Goal: Task Accomplishment & Management: Manage account settings

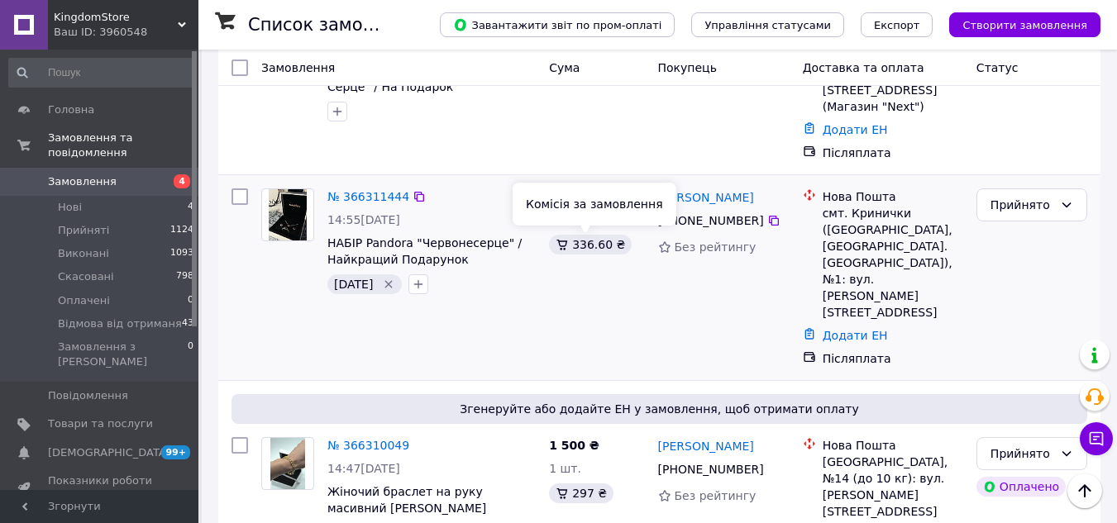
scroll to position [248, 0]
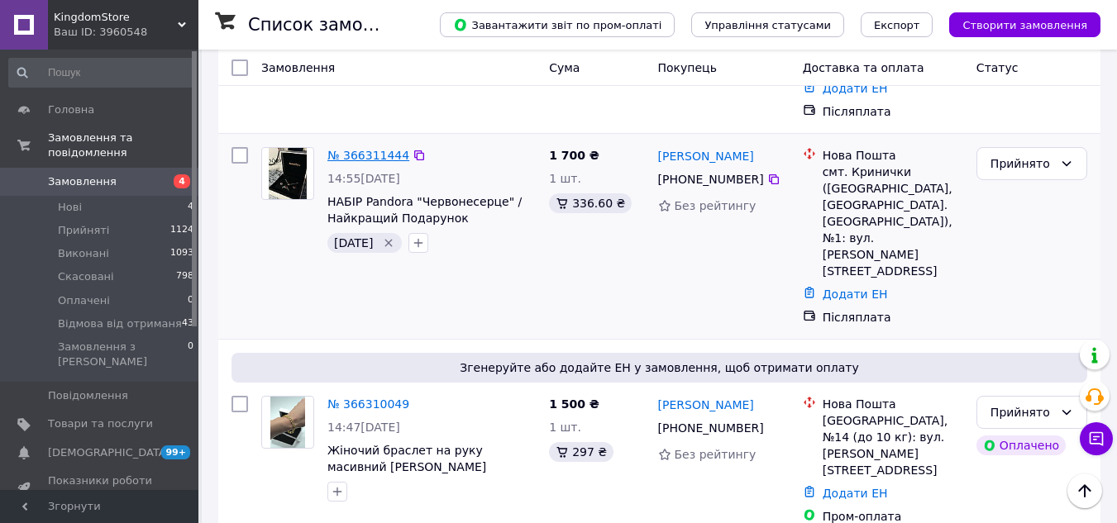
click at [350, 155] on link "№ 366311444" at bounding box center [368, 155] width 82 height 13
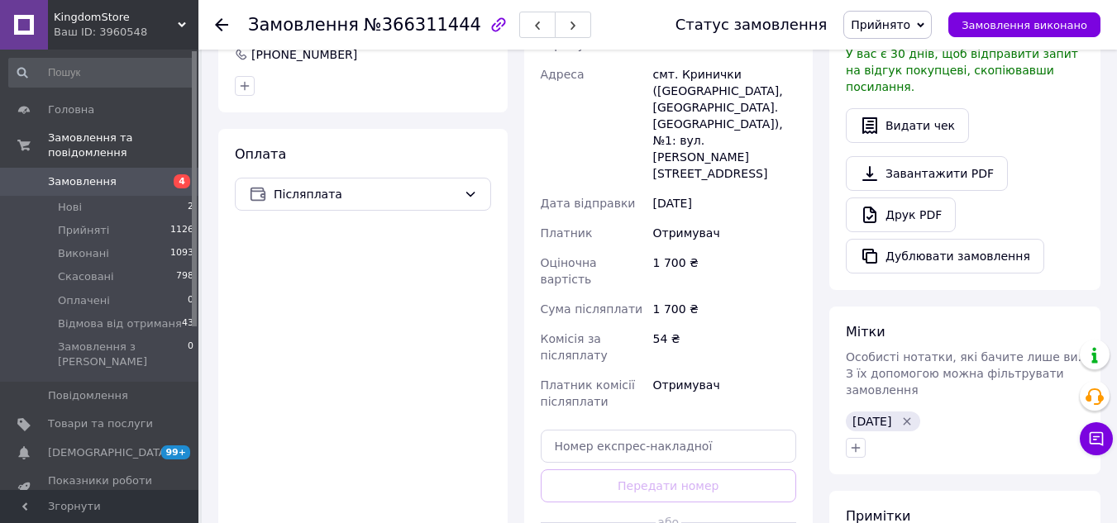
scroll to position [661, 0]
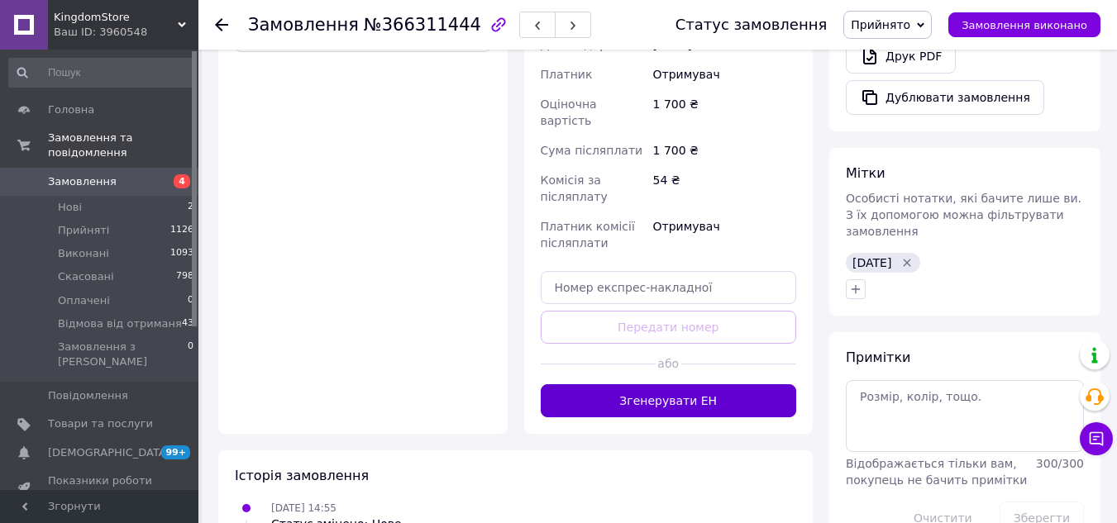
click at [617, 384] on button "Згенерувати ЕН" at bounding box center [669, 400] width 256 height 33
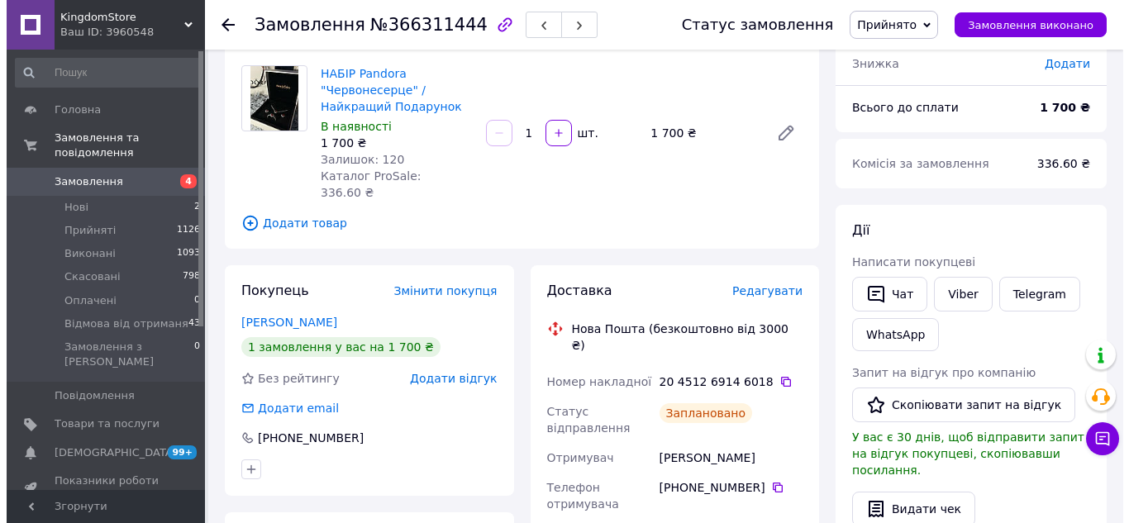
scroll to position [0, 0]
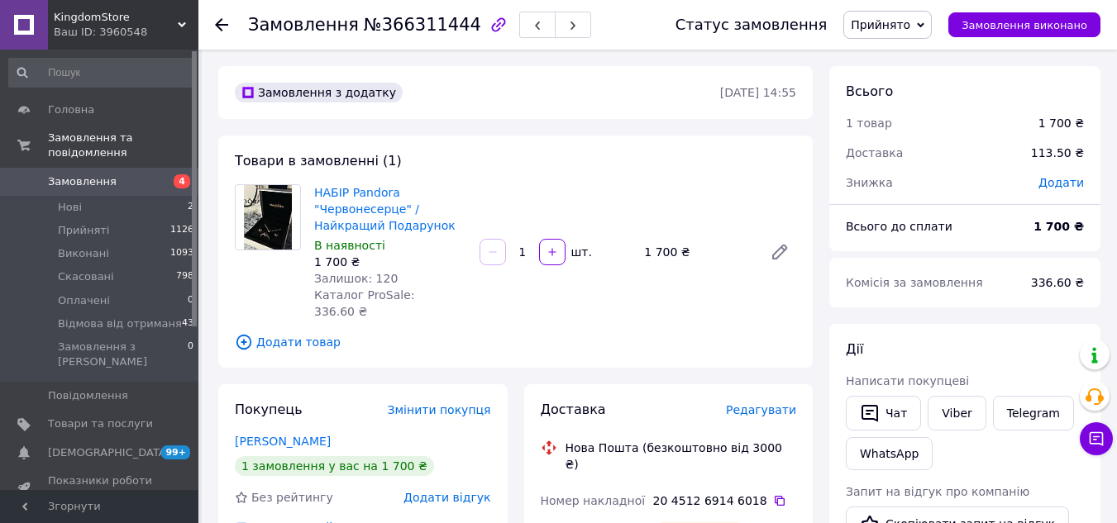
click at [118, 174] on span "Замовлення" at bounding box center [100, 181] width 105 height 15
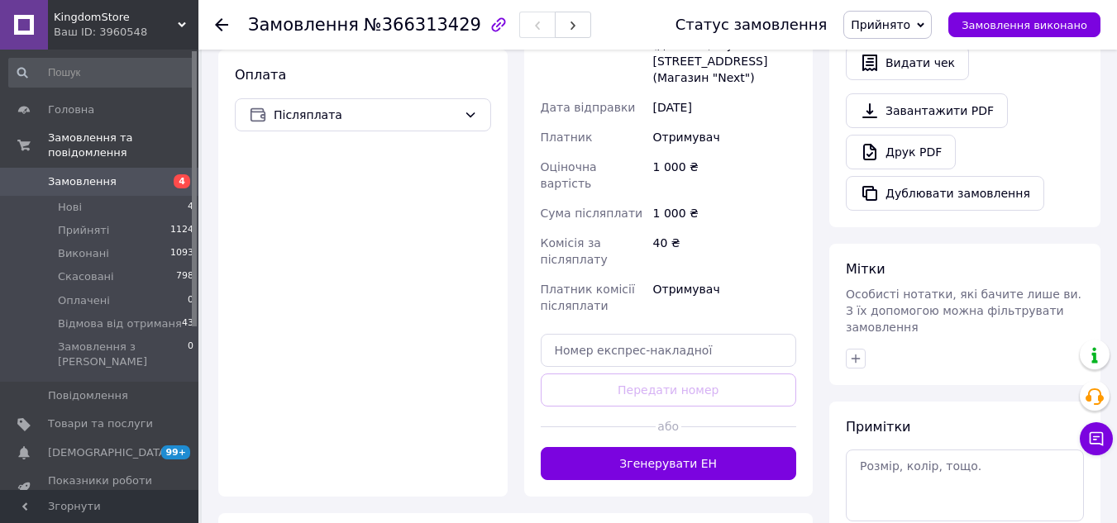
scroll to position [579, 0]
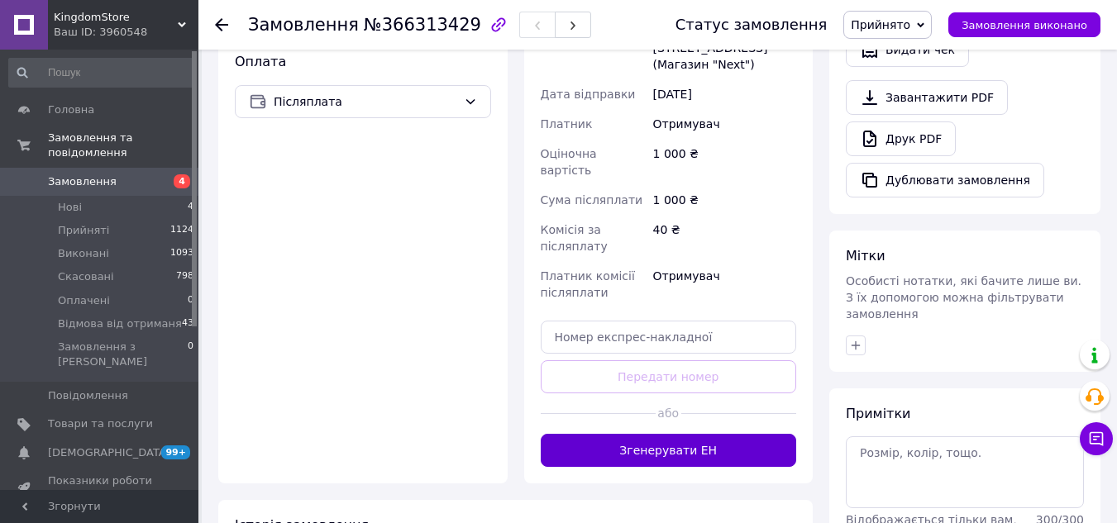
click at [669, 434] on button "Згенерувати ЕН" at bounding box center [669, 450] width 256 height 33
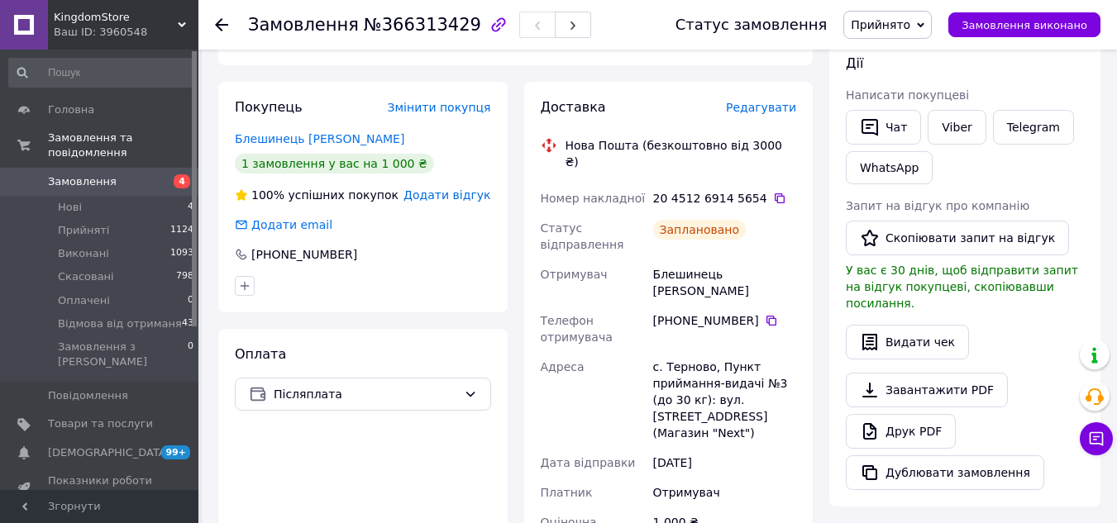
scroll to position [121, 0]
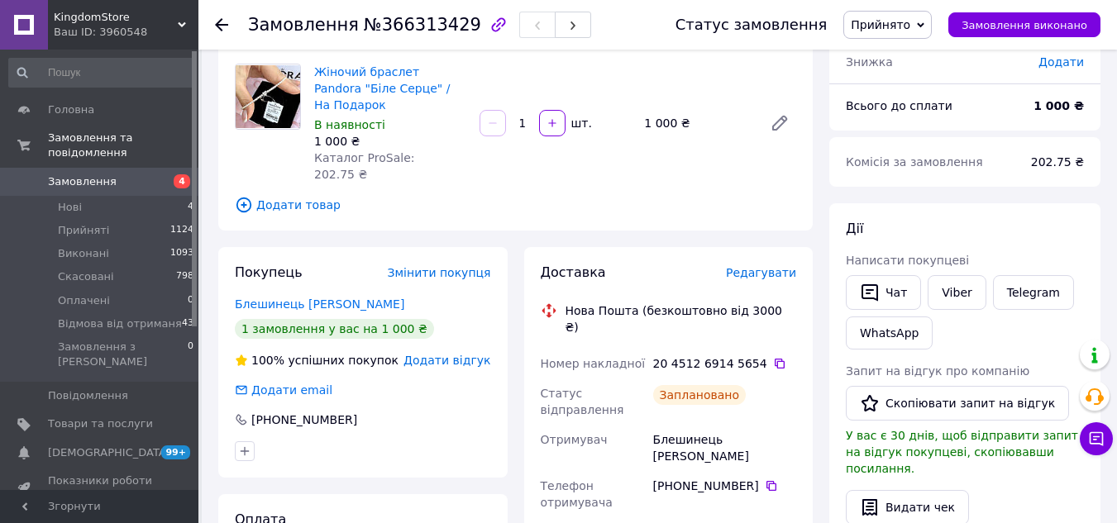
drag, startPoint x: 766, startPoint y: 293, endPoint x: 633, endPoint y: 165, distance: 184.7
click at [633, 196] on span "Додати товар" at bounding box center [515, 205] width 561 height 18
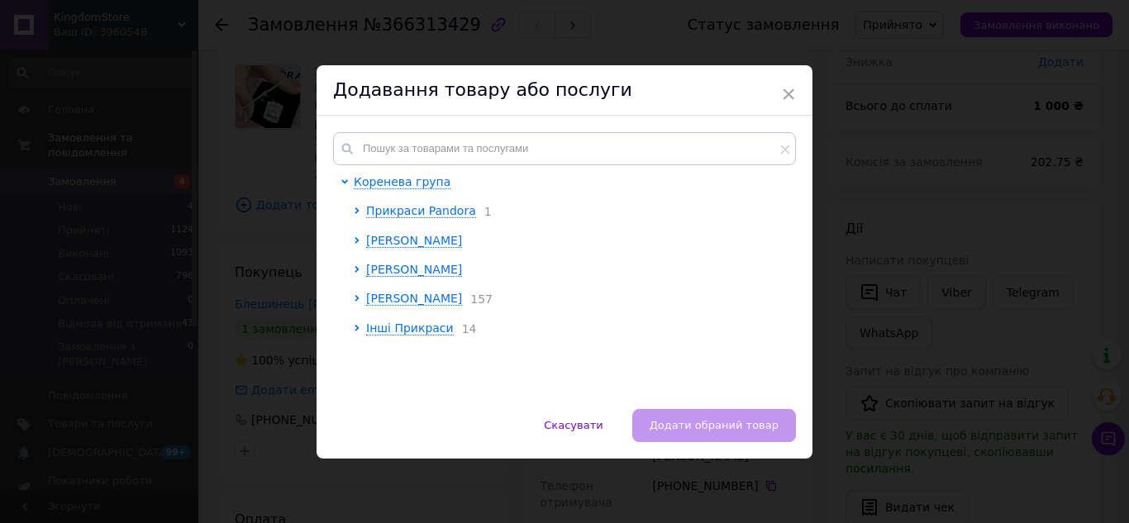
click at [784, 96] on span "×" at bounding box center [788, 94] width 15 height 28
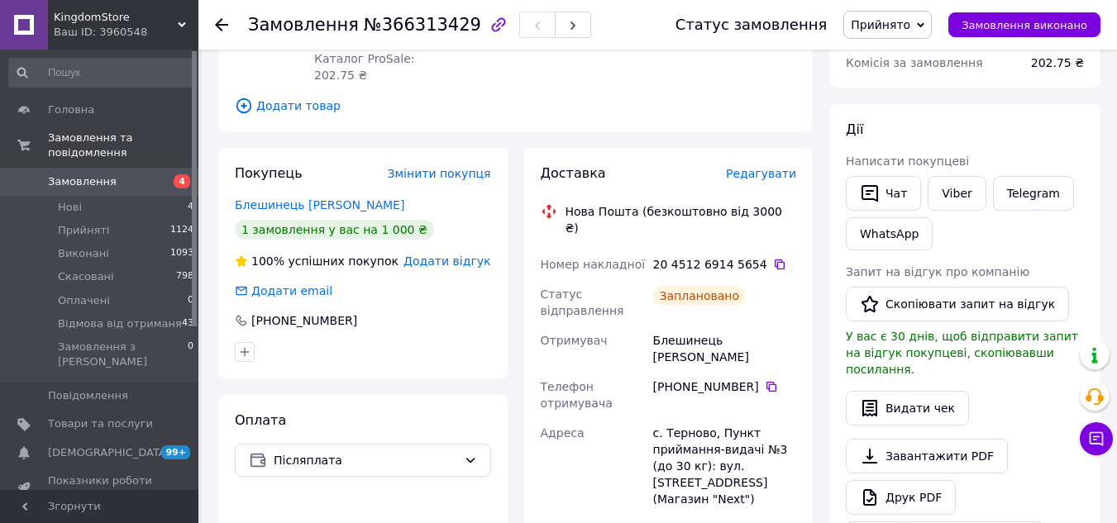
scroll to position [0, 0]
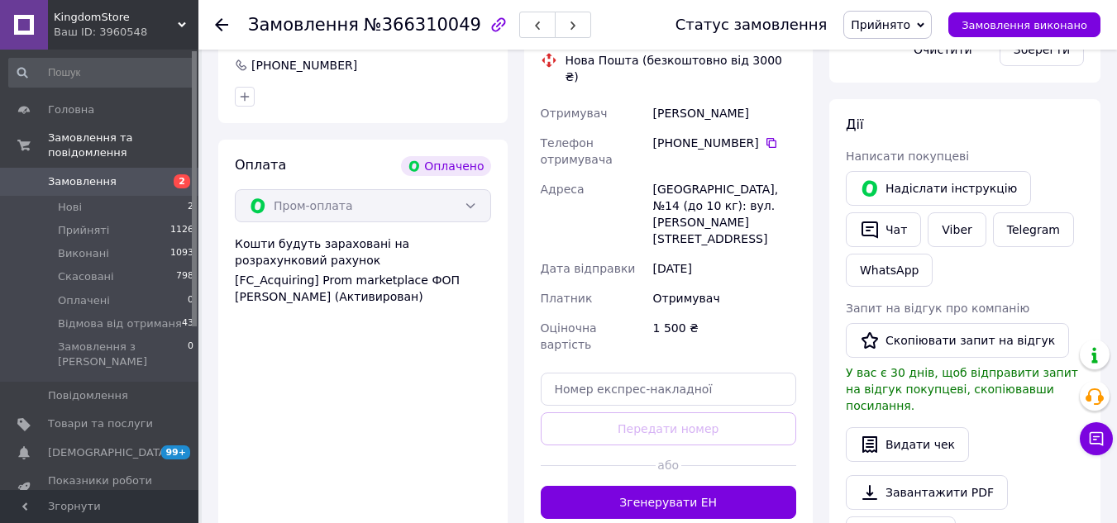
scroll to position [480, 0]
click at [608, 485] on button "Згенерувати ЕН" at bounding box center [669, 501] width 256 height 33
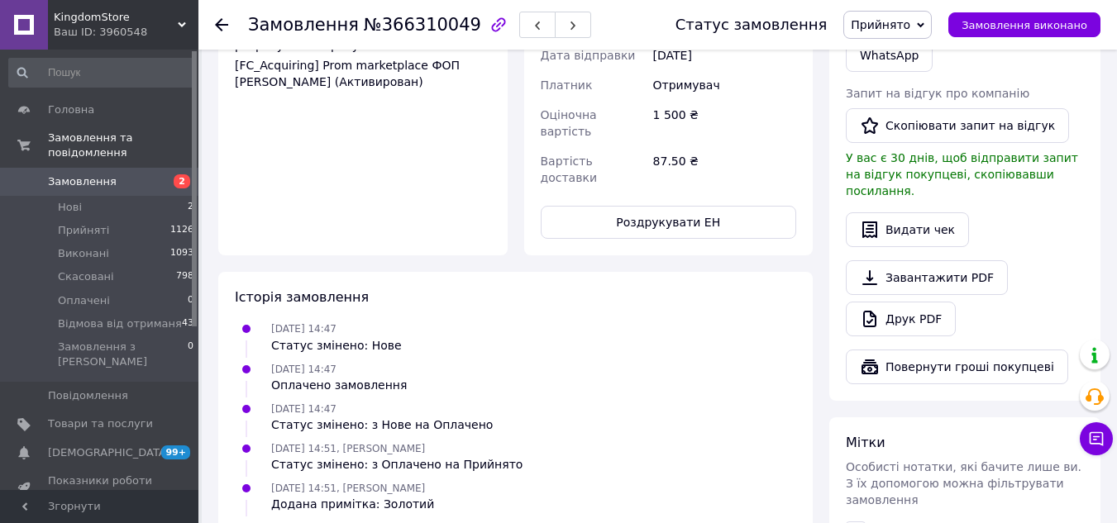
scroll to position [712, 0]
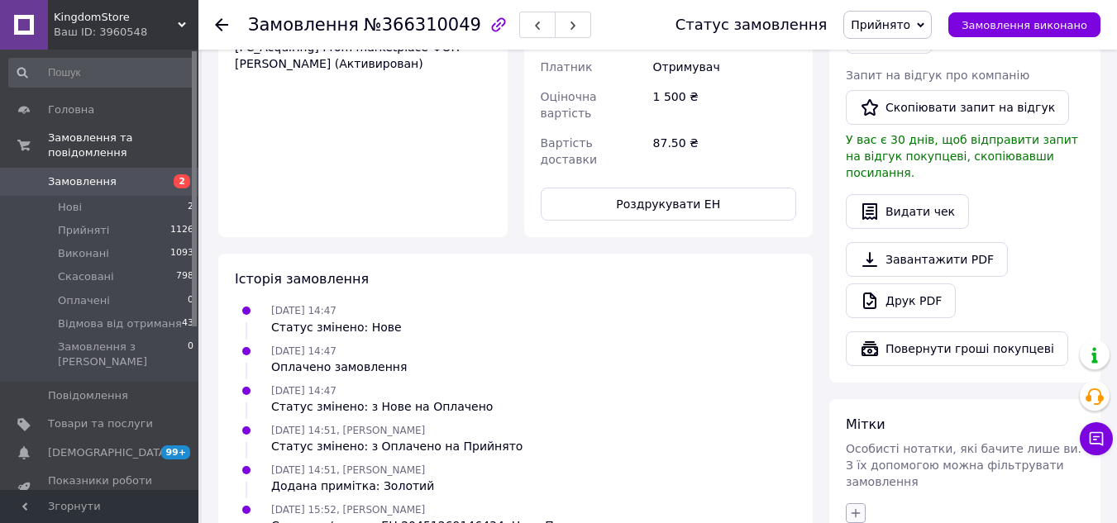
click at [850, 507] on icon "button" at bounding box center [855, 513] width 13 height 13
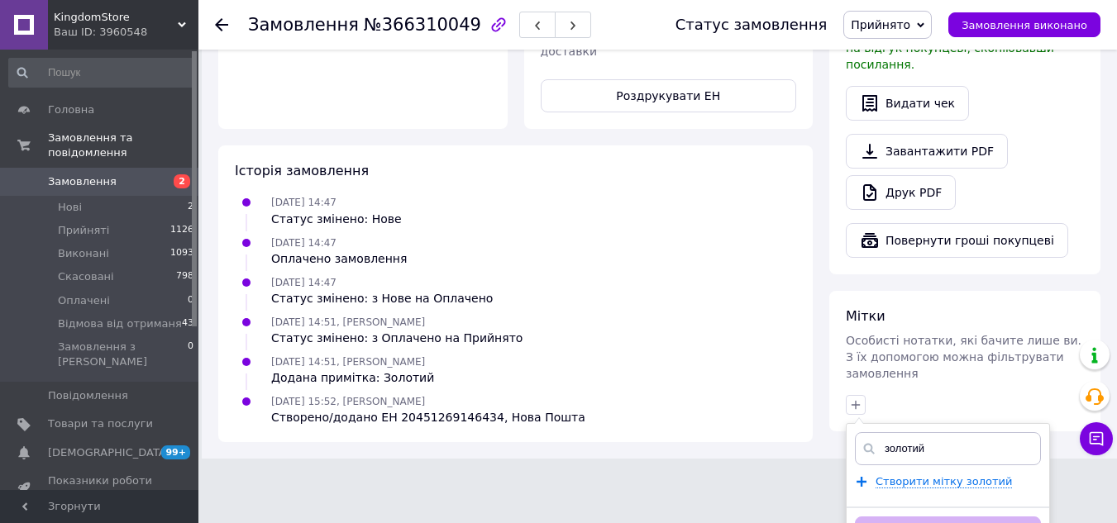
scroll to position [822, 0]
type input "золотий"
click at [940, 474] on span "Створити мітку золотий" at bounding box center [943, 480] width 136 height 13
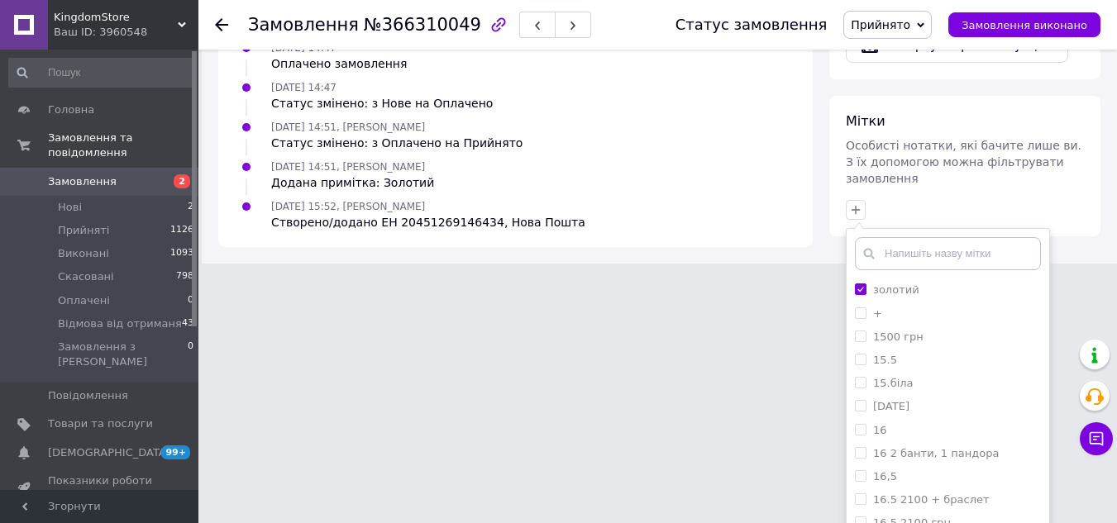
scroll to position [1041, 0]
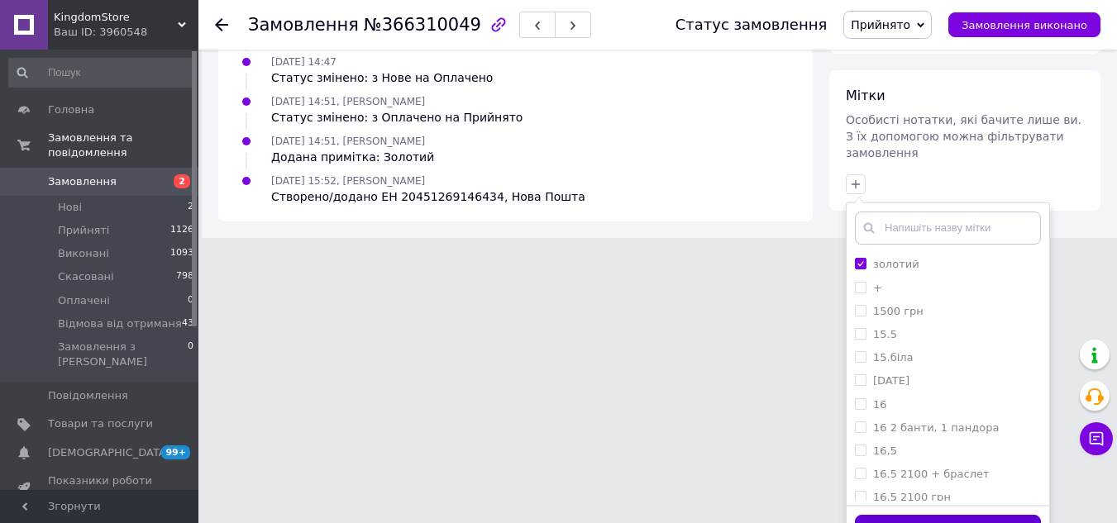
click at [927, 515] on button "Додати мітку" at bounding box center [948, 531] width 186 height 32
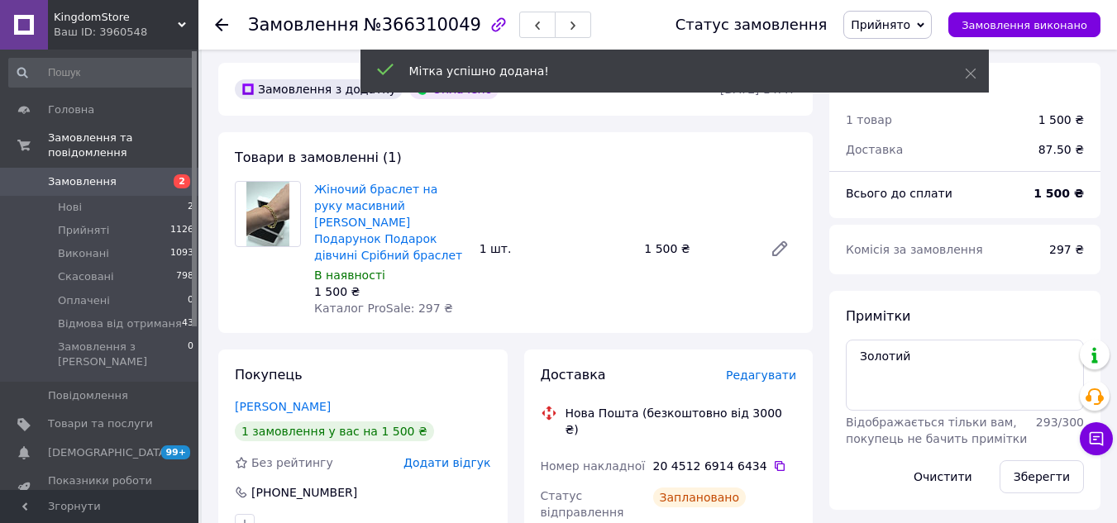
scroll to position [0, 0]
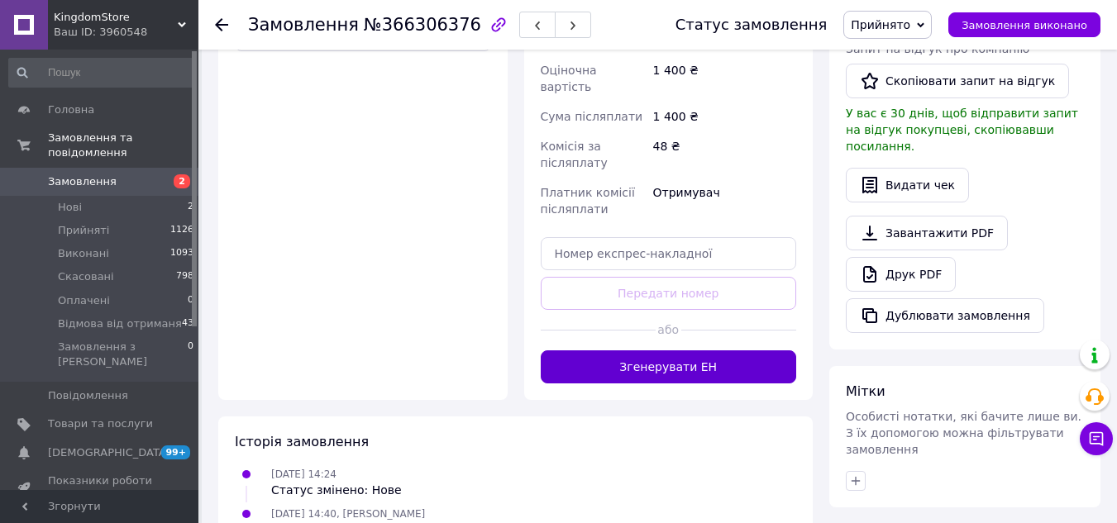
scroll to position [684, 0]
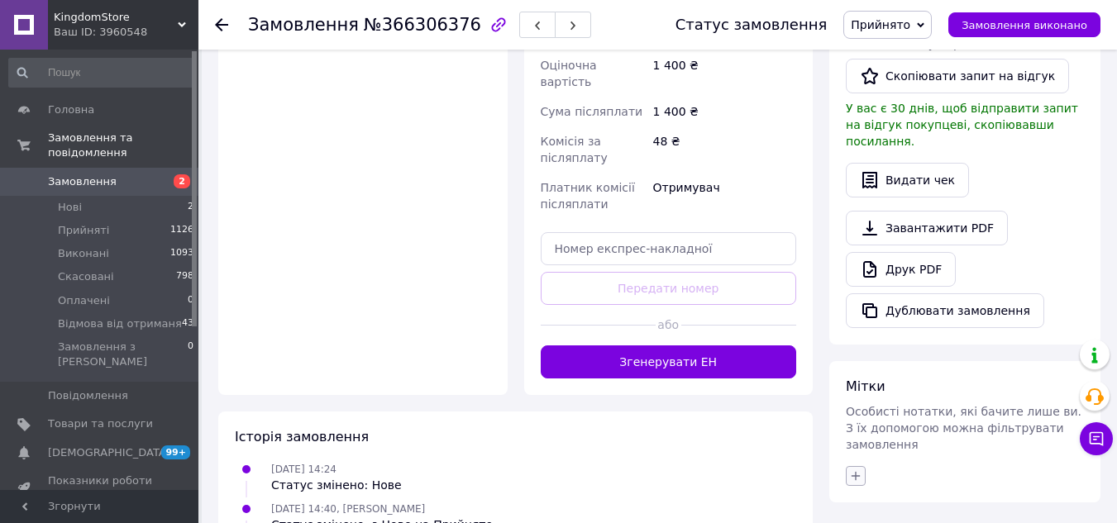
click at [853, 469] on icon "button" at bounding box center [855, 475] width 13 height 13
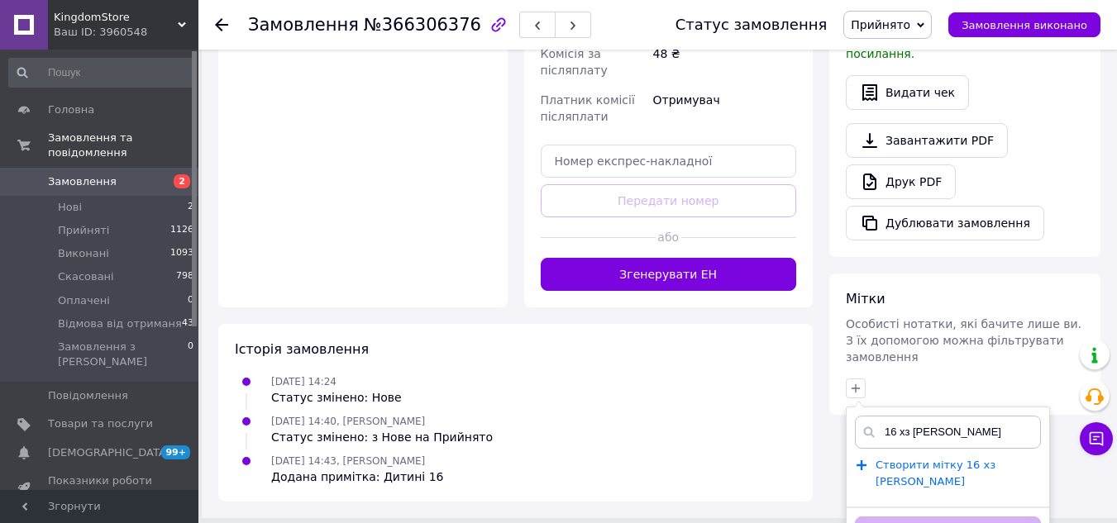
scroll to position [772, 0]
click at [958, 415] on input "16 хз [PERSON_NAME]" at bounding box center [948, 431] width 186 height 33
type input "16 хз дитині малий"
click at [889, 458] on span "Створити мітку 16 хз дитині малий" at bounding box center [935, 473] width 120 height 30
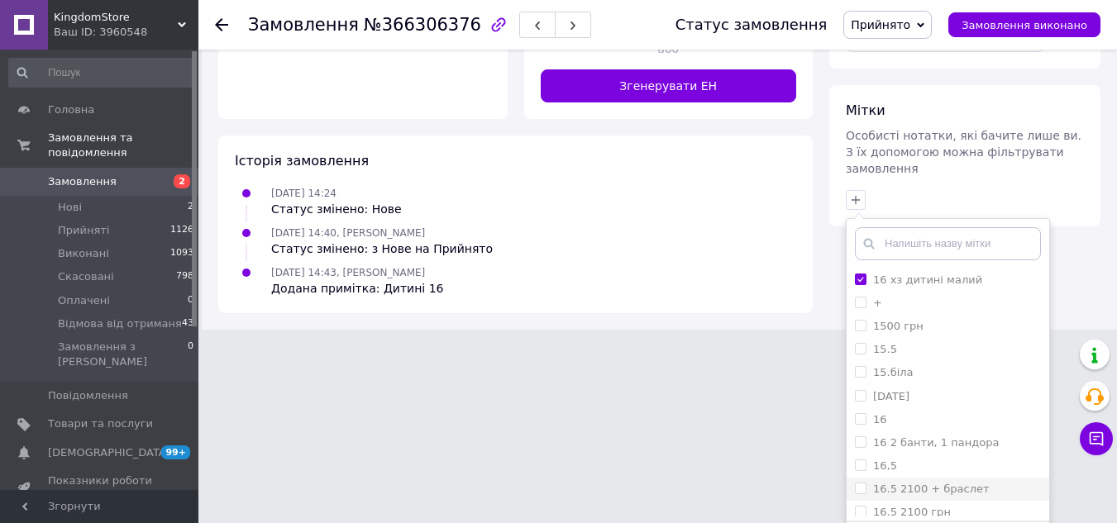
scroll to position [974, 0]
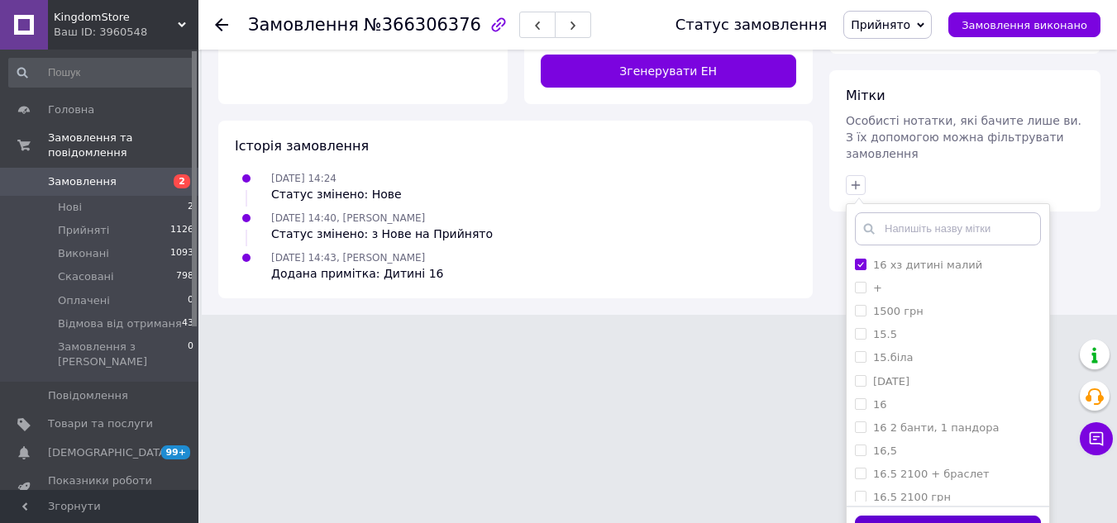
click at [951, 516] on button "Додати мітку" at bounding box center [948, 532] width 186 height 32
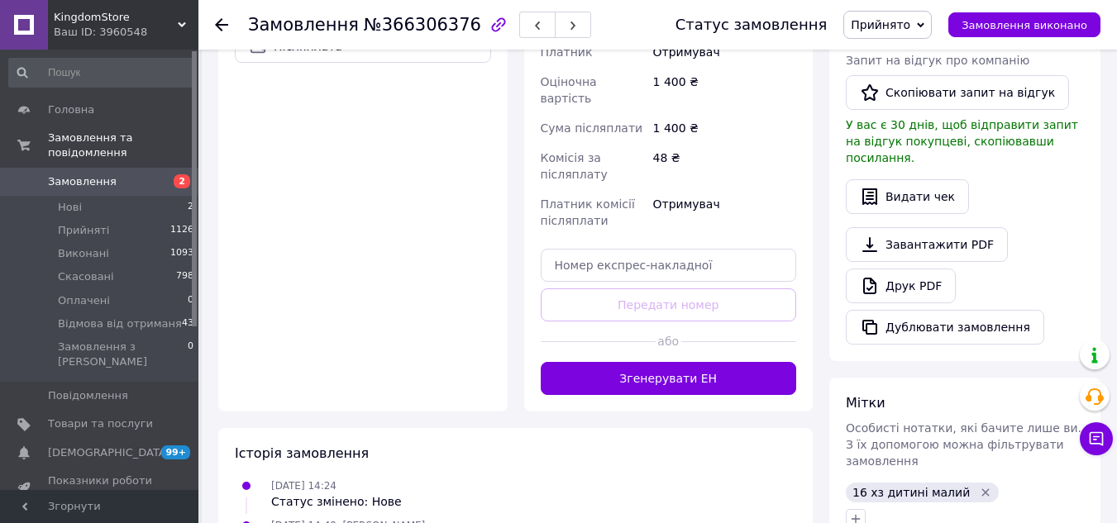
scroll to position [723, 0]
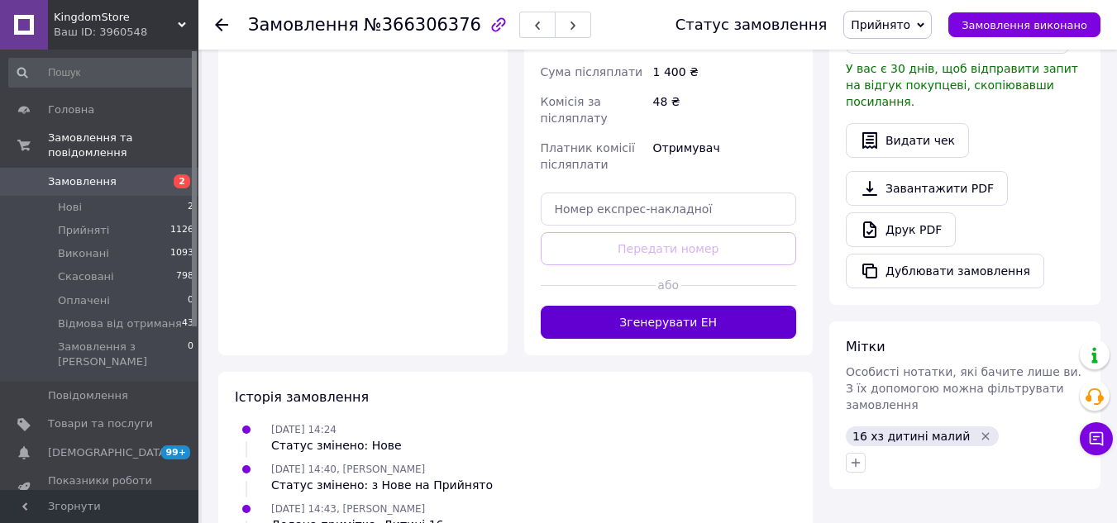
click at [661, 306] on button "Згенерувати ЕН" at bounding box center [669, 322] width 256 height 33
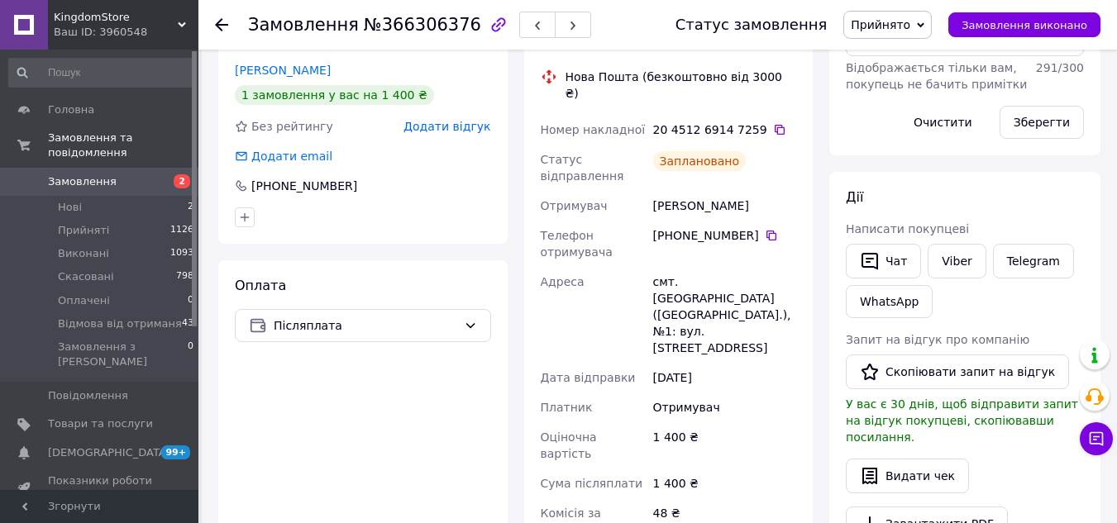
scroll to position [0, 0]
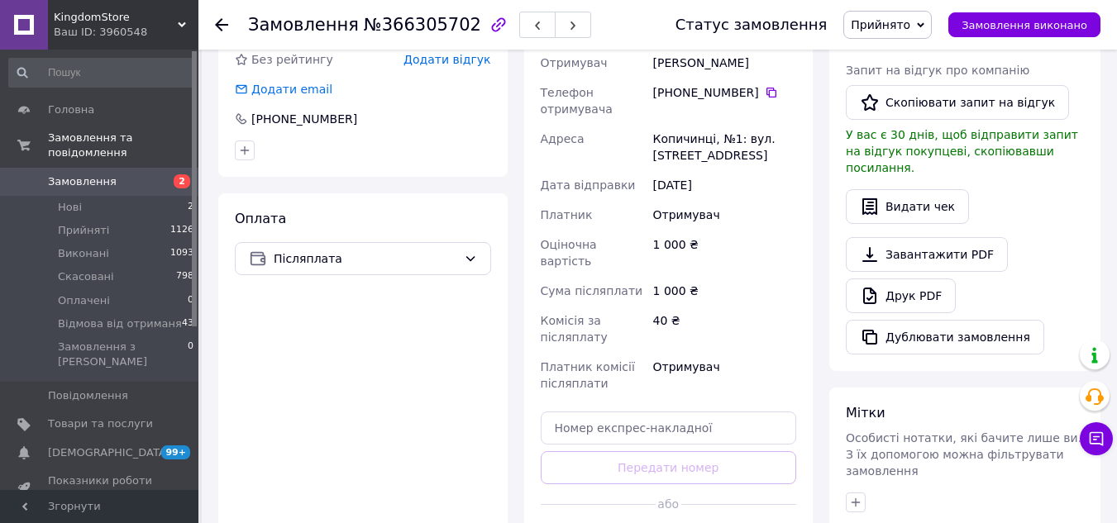
scroll to position [524, 0]
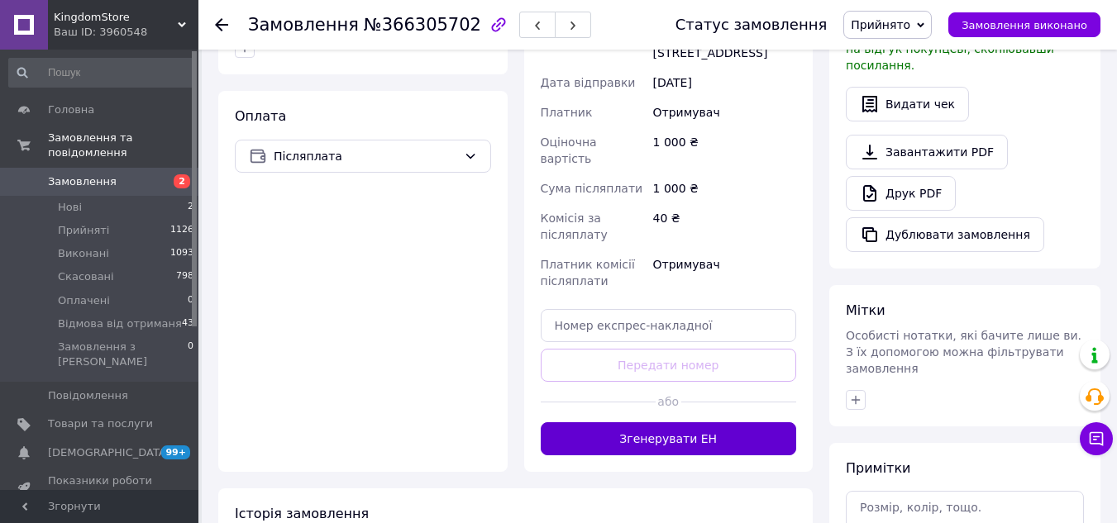
click at [650, 422] on button "Згенерувати ЕН" at bounding box center [669, 438] width 256 height 33
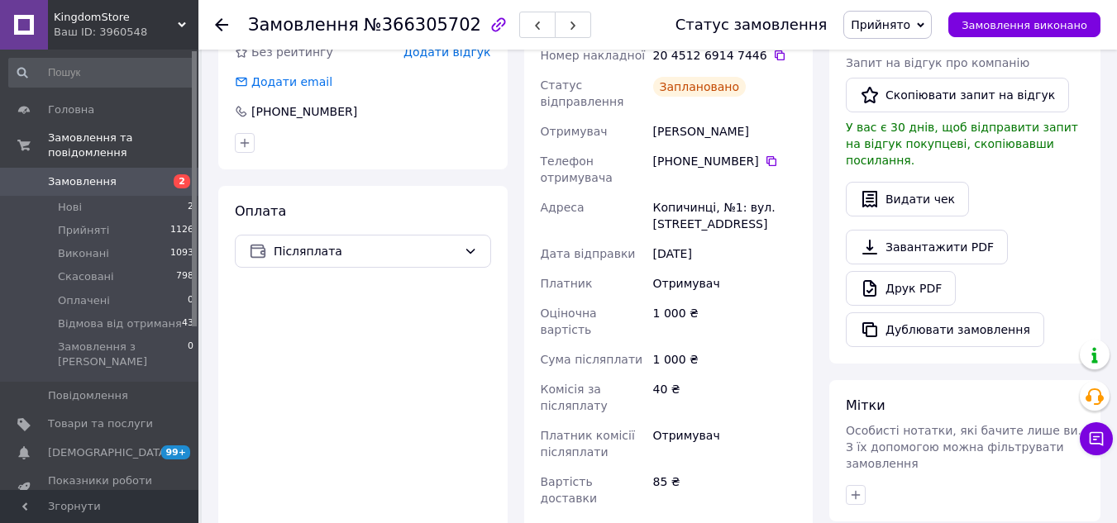
scroll to position [233, 0]
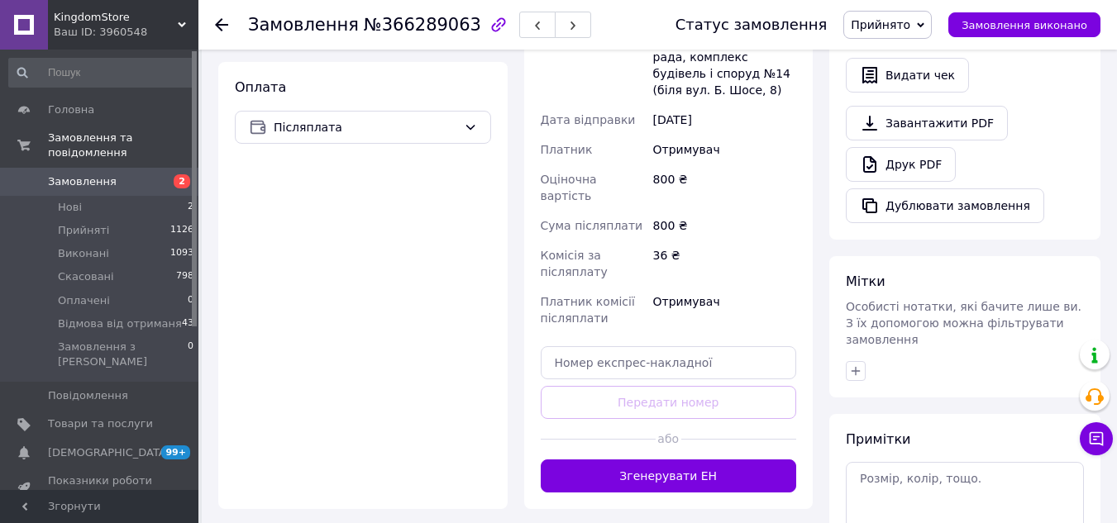
scroll to position [579, 0]
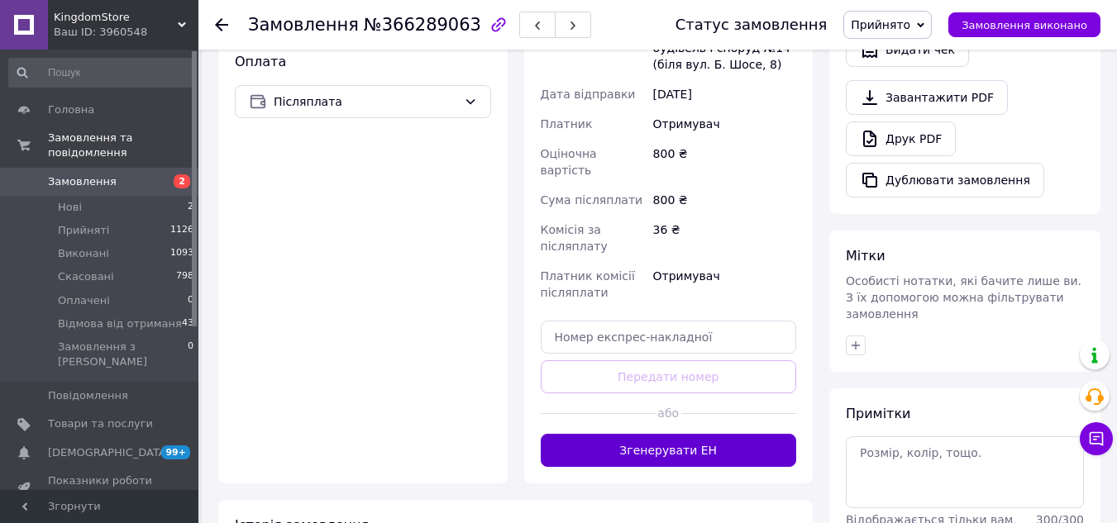
click at [665, 434] on button "Згенерувати ЕН" at bounding box center [669, 450] width 256 height 33
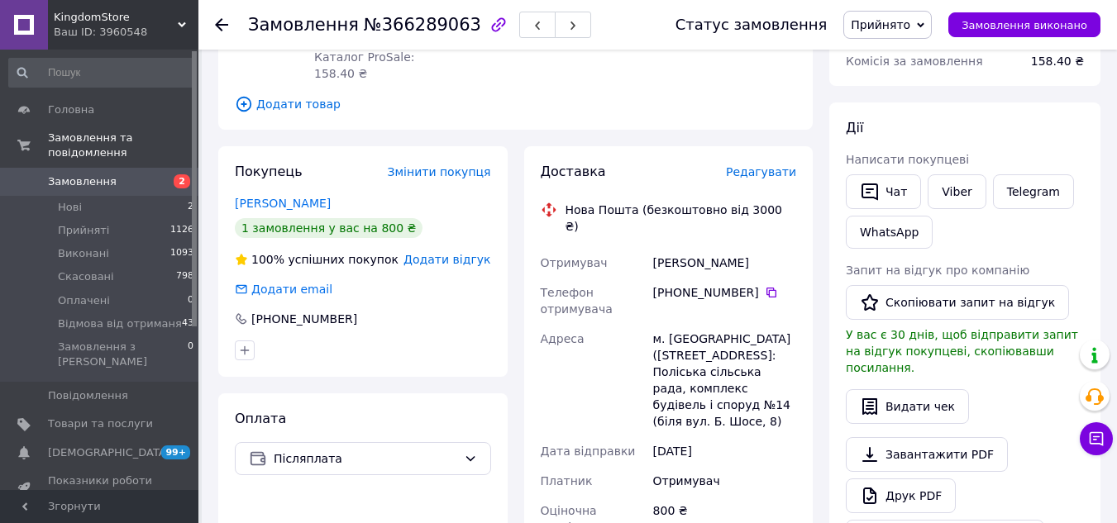
scroll to position [0, 0]
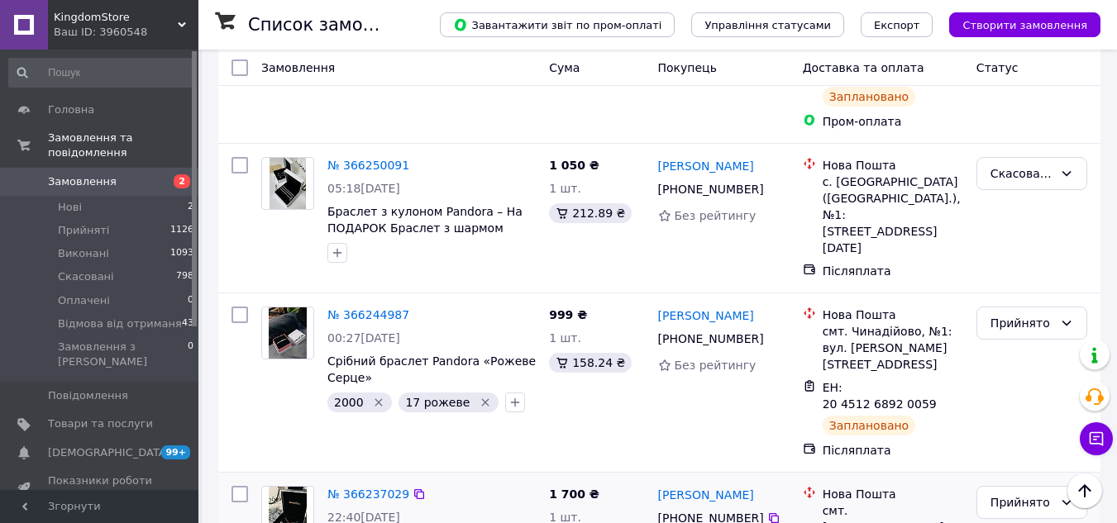
scroll to position [2232, 0]
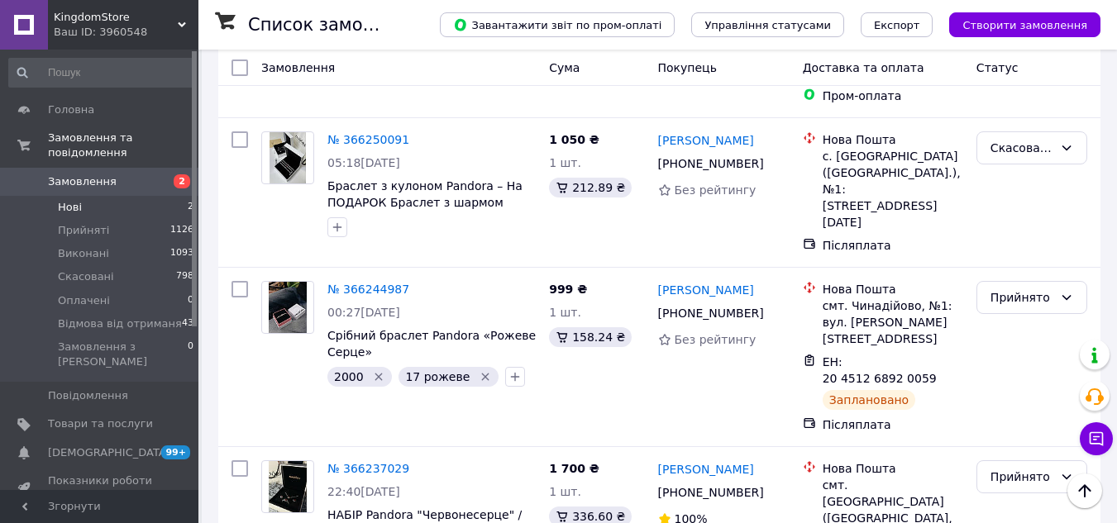
click at [111, 197] on li "Нові 2" at bounding box center [101, 207] width 203 height 23
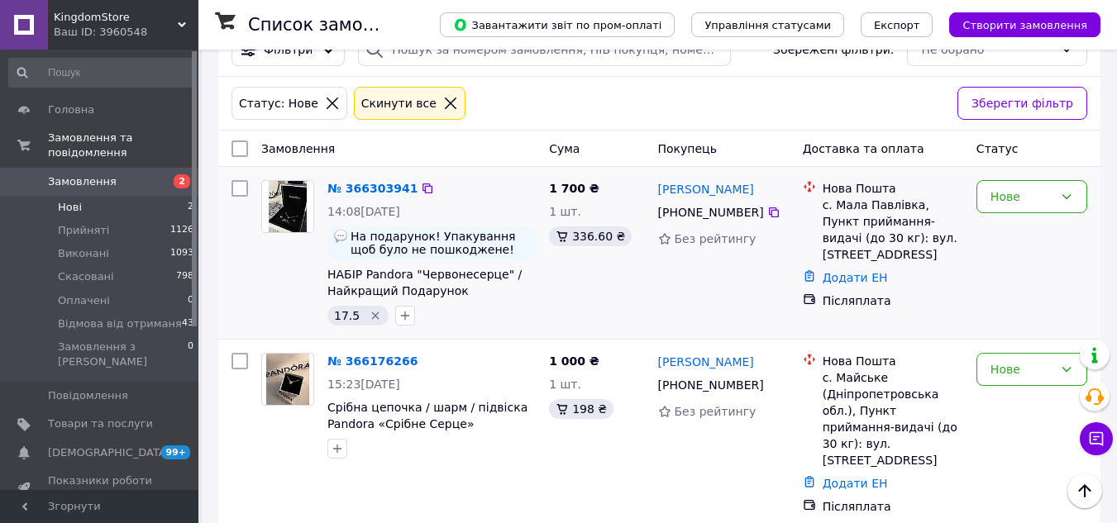
scroll to position [102, 0]
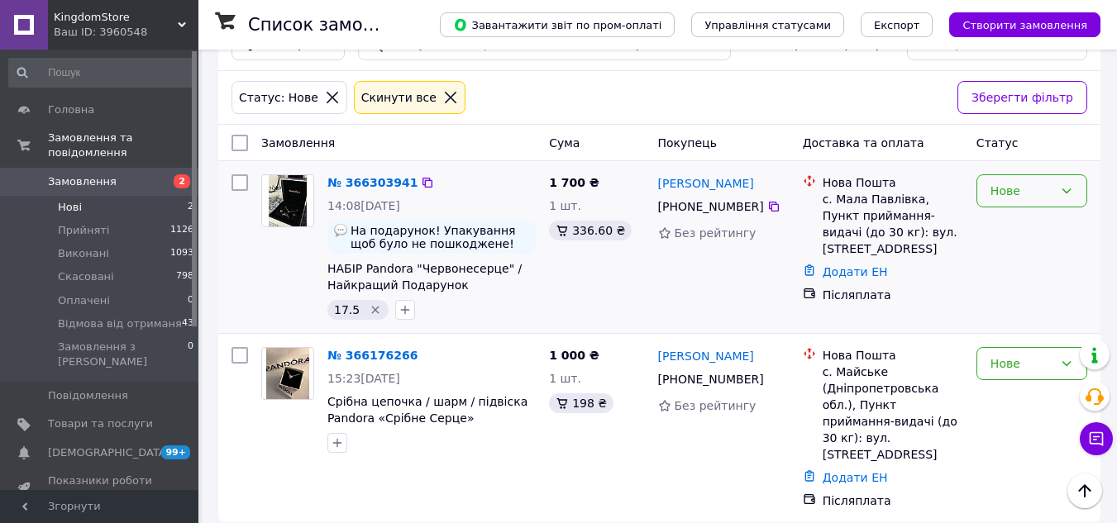
click at [1036, 191] on div "Нове" at bounding box center [1021, 191] width 63 height 18
click at [1021, 232] on li "Прийнято" at bounding box center [1031, 227] width 109 height 30
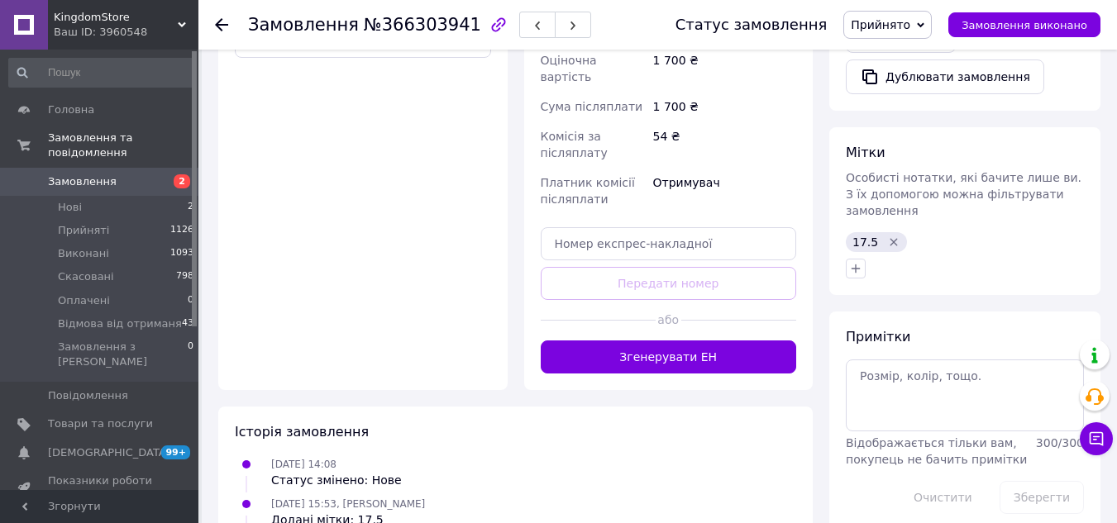
scroll to position [693, 0]
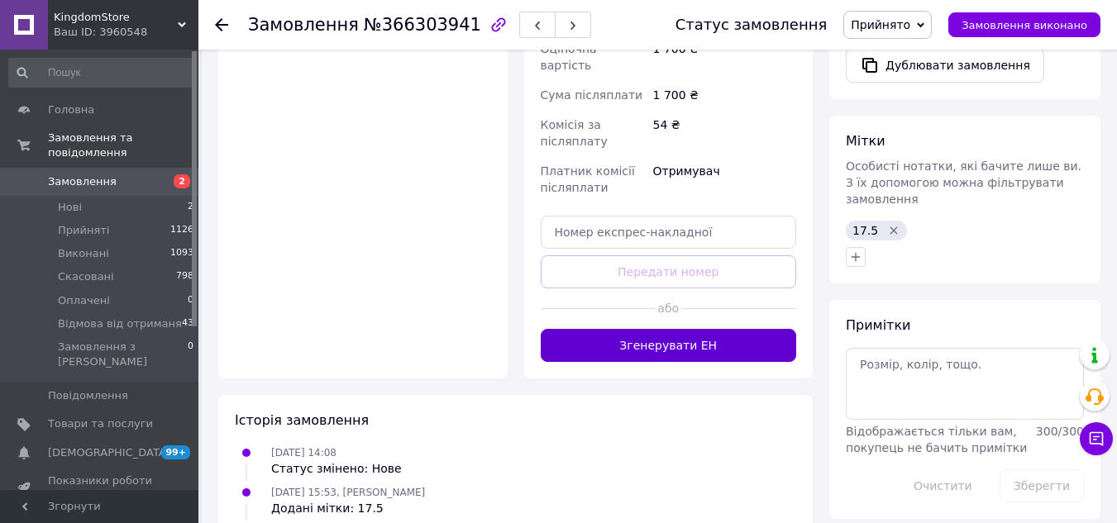
click at [670, 329] on button "Згенерувати ЕН" at bounding box center [669, 345] width 256 height 33
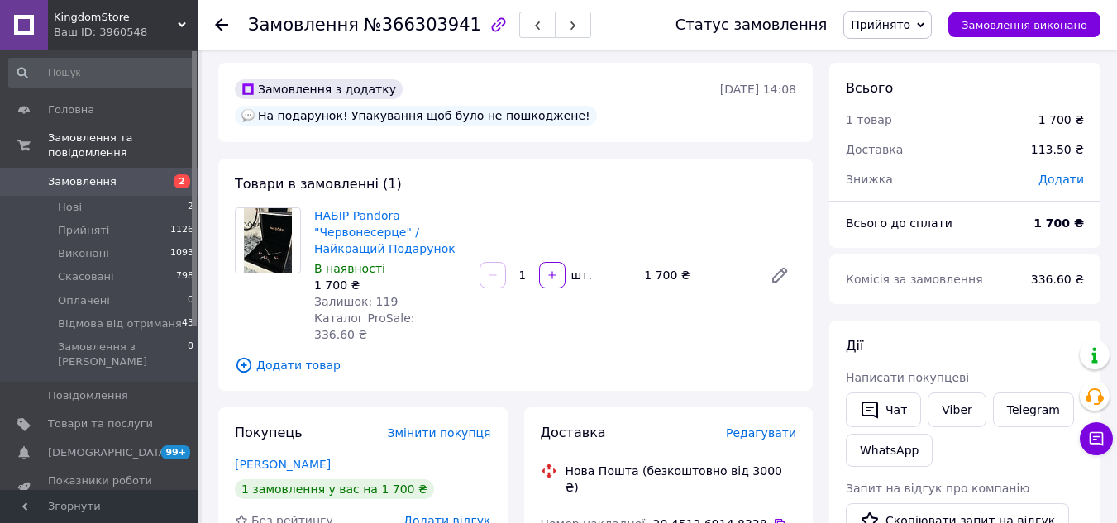
scroll to position [0, 0]
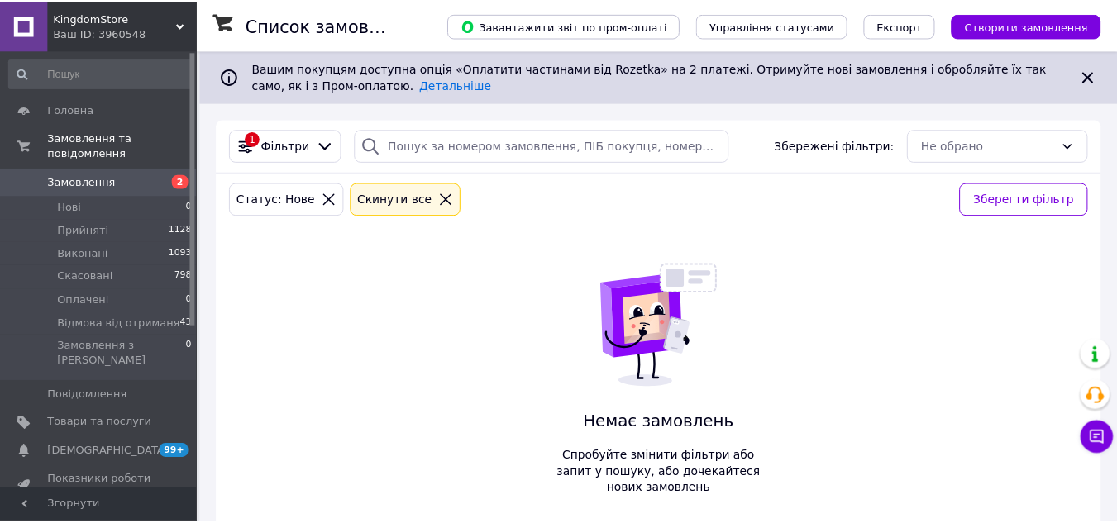
scroll to position [25, 0]
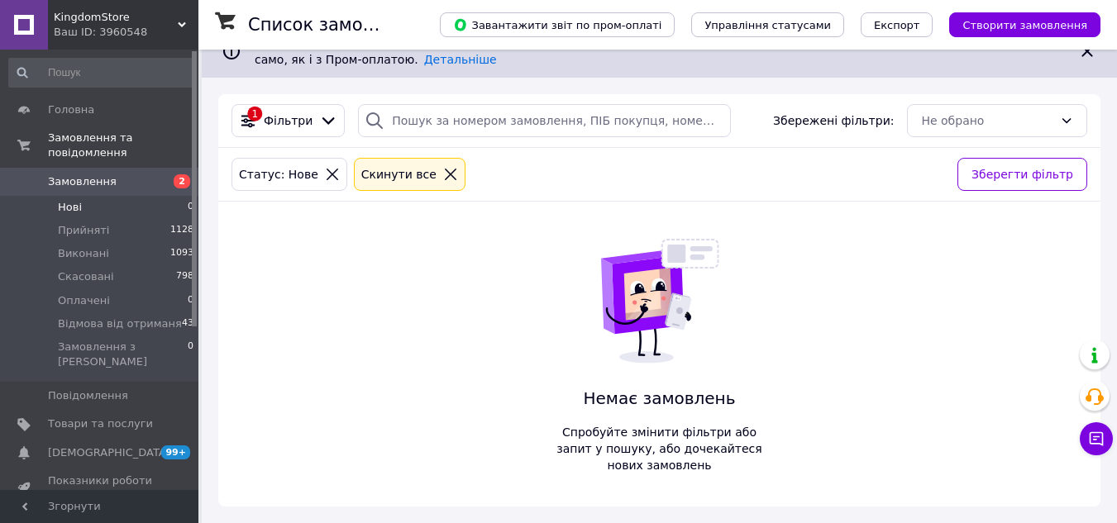
click at [135, 174] on span "Замовлення" at bounding box center [100, 181] width 105 height 15
